Goal: Transaction & Acquisition: Purchase product/service

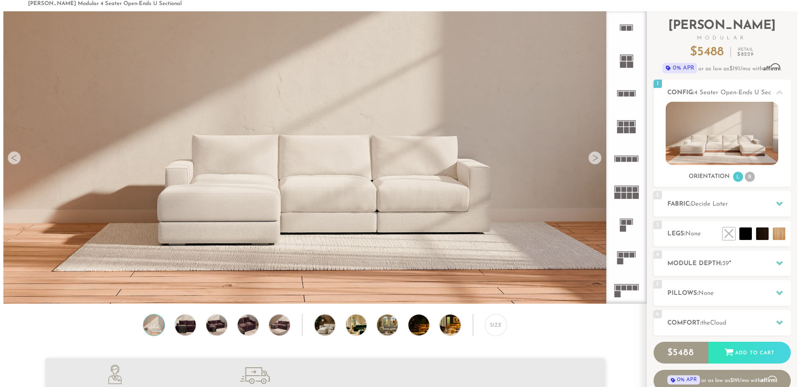
scroll to position [12, 0]
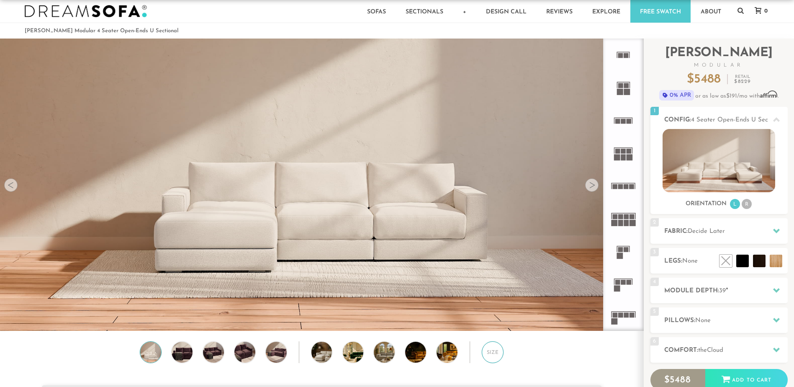
click at [492, 352] on div "Size" at bounding box center [493, 352] width 22 height 22
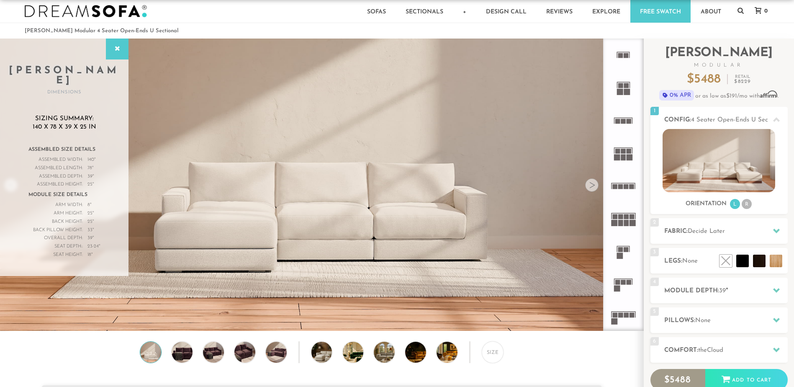
click at [297, 172] on img at bounding box center [321, 94] width 643 height 214
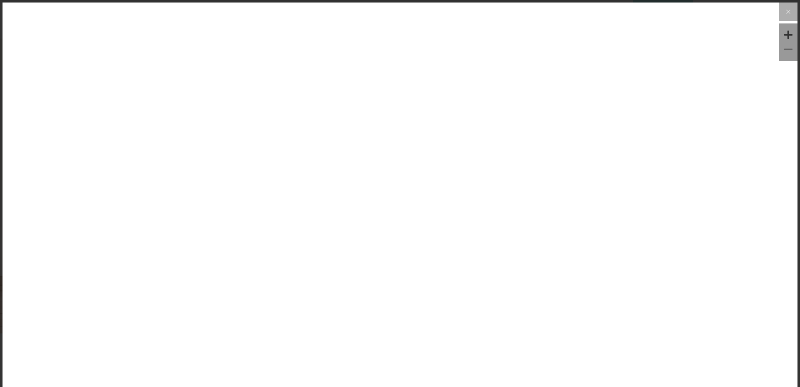
click at [297, 172] on img at bounding box center [400, 135] width 795 height 265
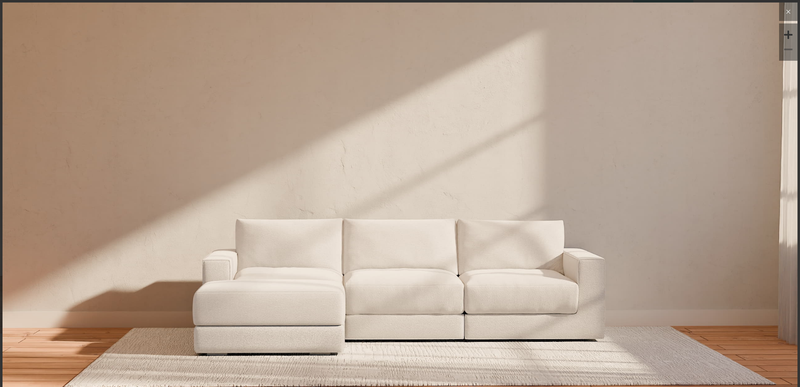
click at [783, 14] on icon at bounding box center [788, 12] width 10 height 10
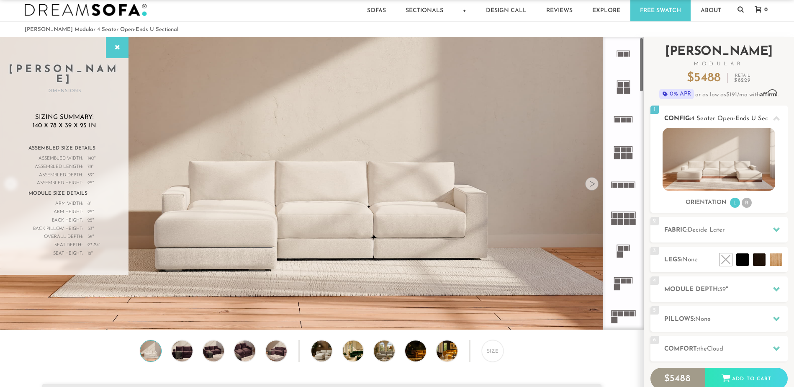
scroll to position [12, 0]
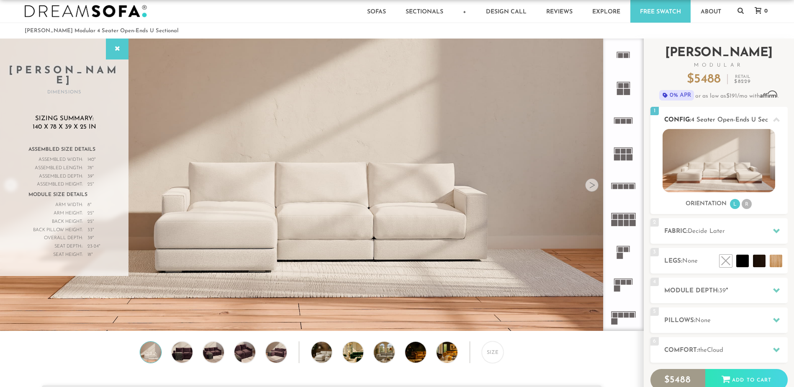
click at [720, 158] on img at bounding box center [718, 160] width 113 height 63
click at [772, 231] on div at bounding box center [776, 230] width 18 height 17
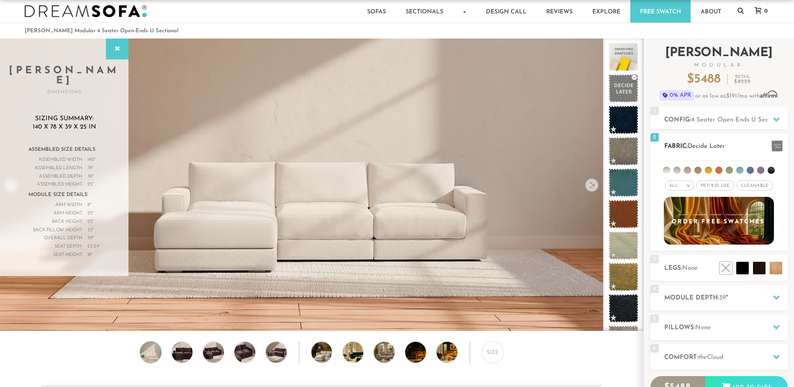
click at [754, 184] on span "Cleanable x" at bounding box center [754, 185] width 36 height 10
click at [721, 185] on span "Pet/Kid Use x" at bounding box center [712, 185] width 38 height 10
click at [681, 186] on em ">" at bounding box center [682, 185] width 6 height 4
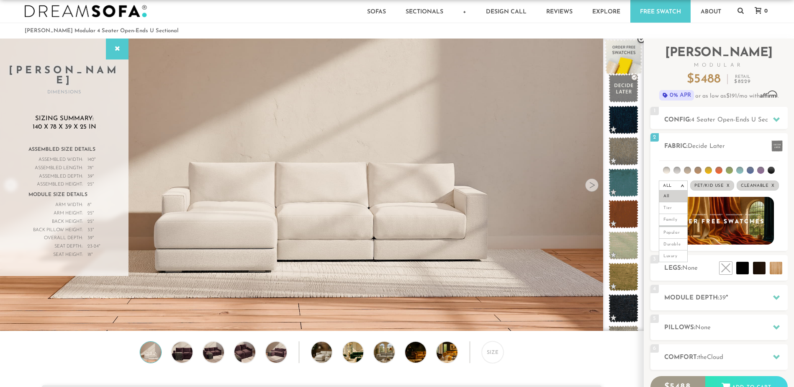
click at [626, 56] on span at bounding box center [623, 57] width 37 height 36
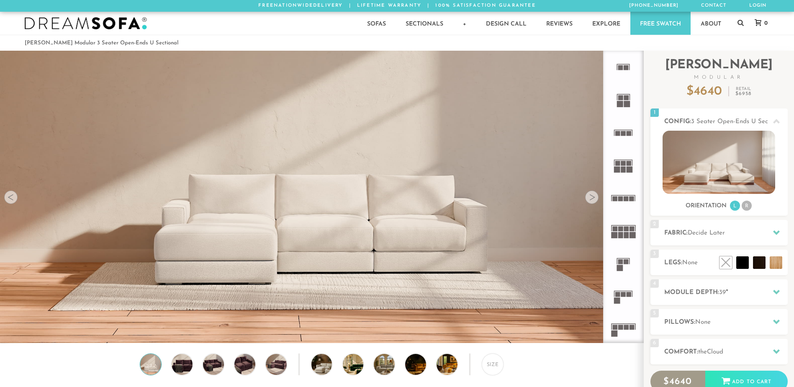
scroll to position [9785, 787]
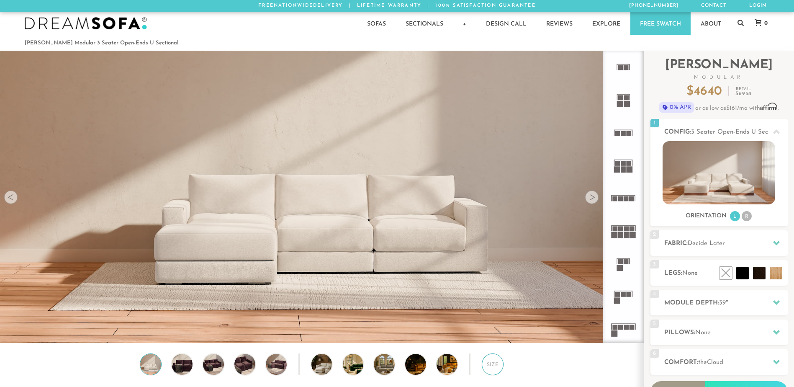
click at [490, 370] on div "Size" at bounding box center [493, 364] width 22 height 22
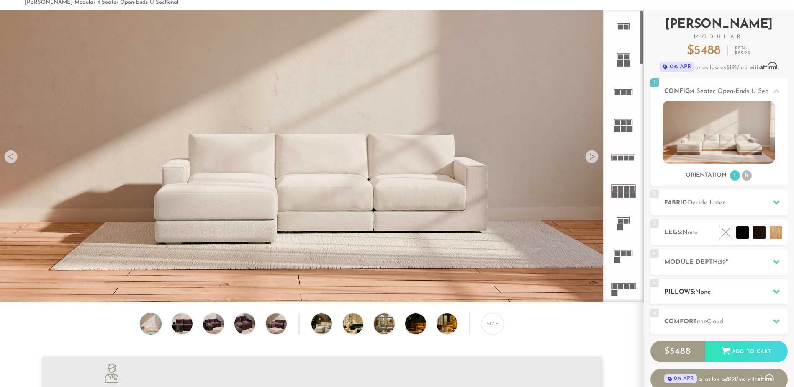
scroll to position [43, 0]
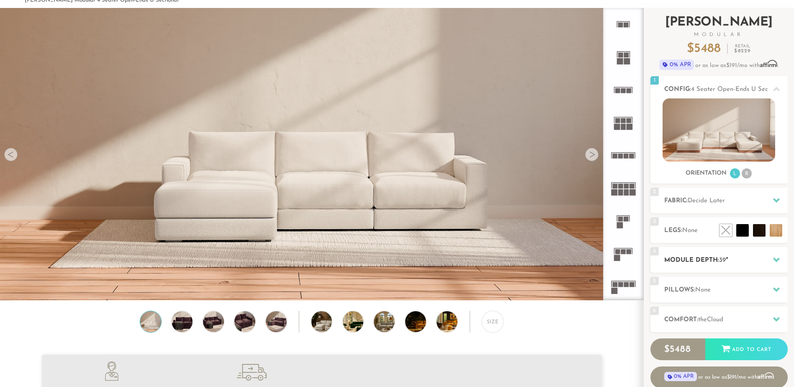
click at [771, 258] on div at bounding box center [776, 259] width 18 height 17
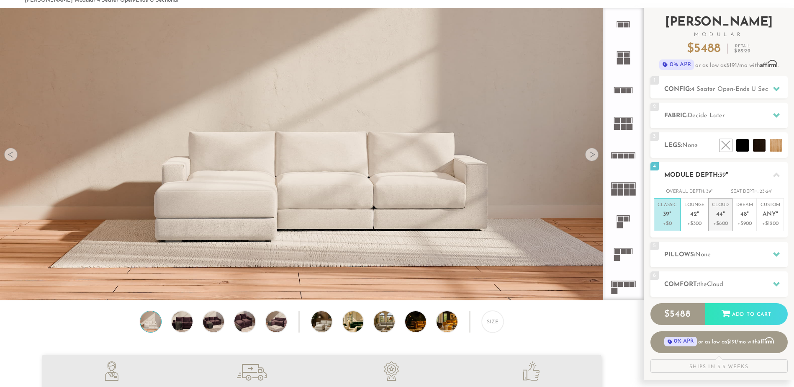
click at [724, 214] on em """ at bounding box center [724, 214] width 2 height 7
click at [775, 279] on div at bounding box center [776, 283] width 18 height 17
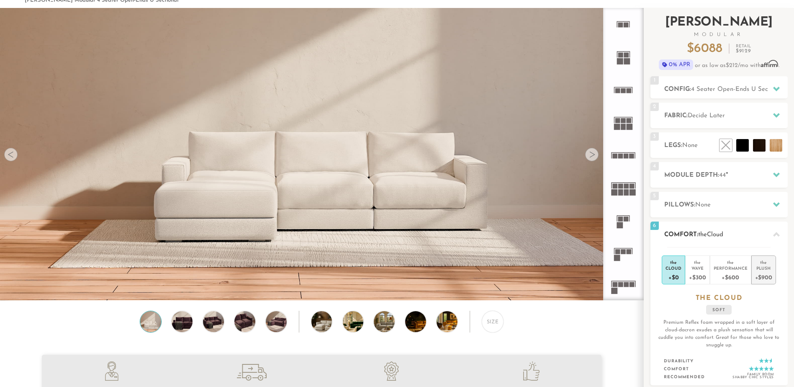
click at [764, 268] on div "Plush" at bounding box center [763, 268] width 17 height 6
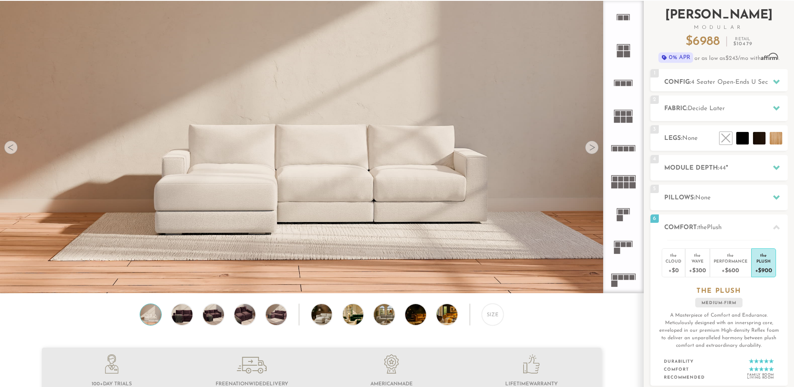
scroll to position [46, 0]
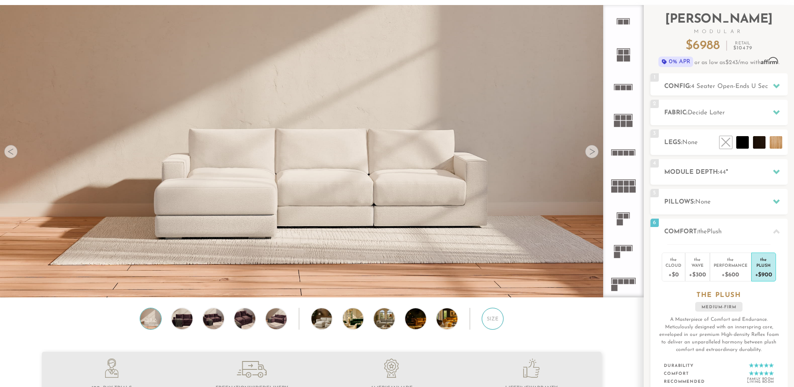
click at [490, 322] on div "Size" at bounding box center [493, 318] width 22 height 22
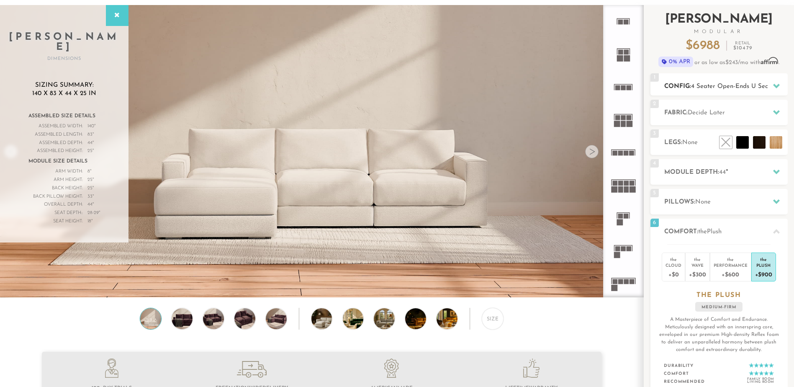
scroll to position [0, 0]
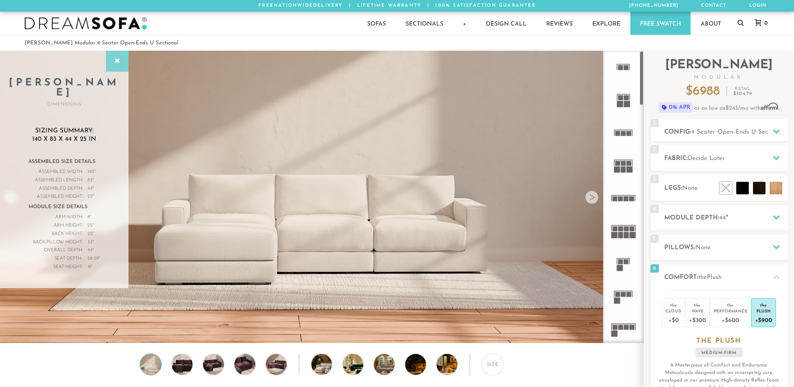
click at [121, 60] on icon at bounding box center [117, 61] width 9 height 7
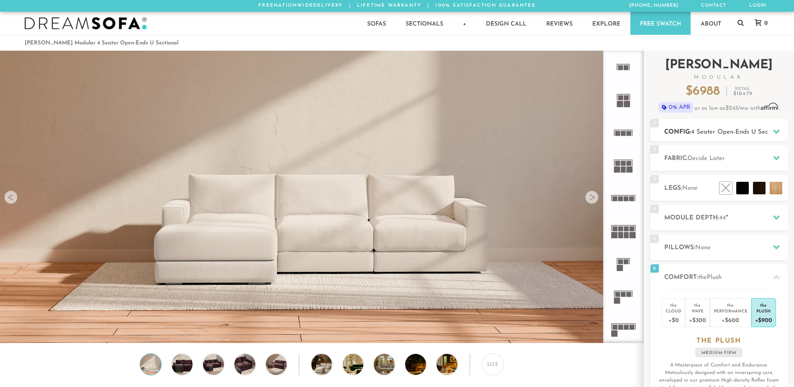
click at [742, 131] on span "4 Seater Open-Ends U Sectional" at bounding box center [737, 132] width 93 height 6
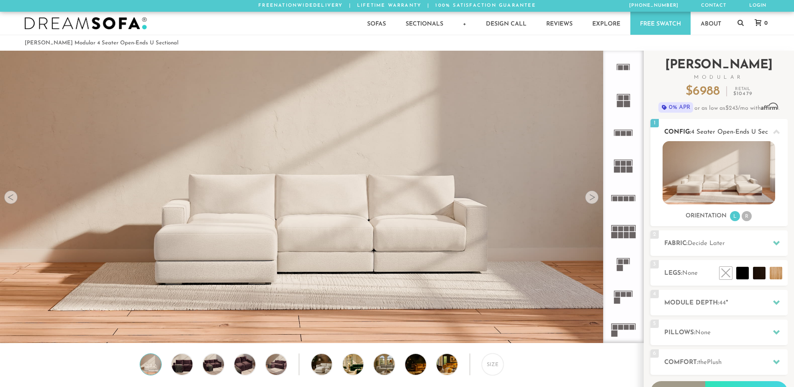
click at [734, 133] on span "4 Seater Open-Ends U Sectional" at bounding box center [737, 132] width 93 height 6
